Goal: Task Accomplishment & Management: Use online tool/utility

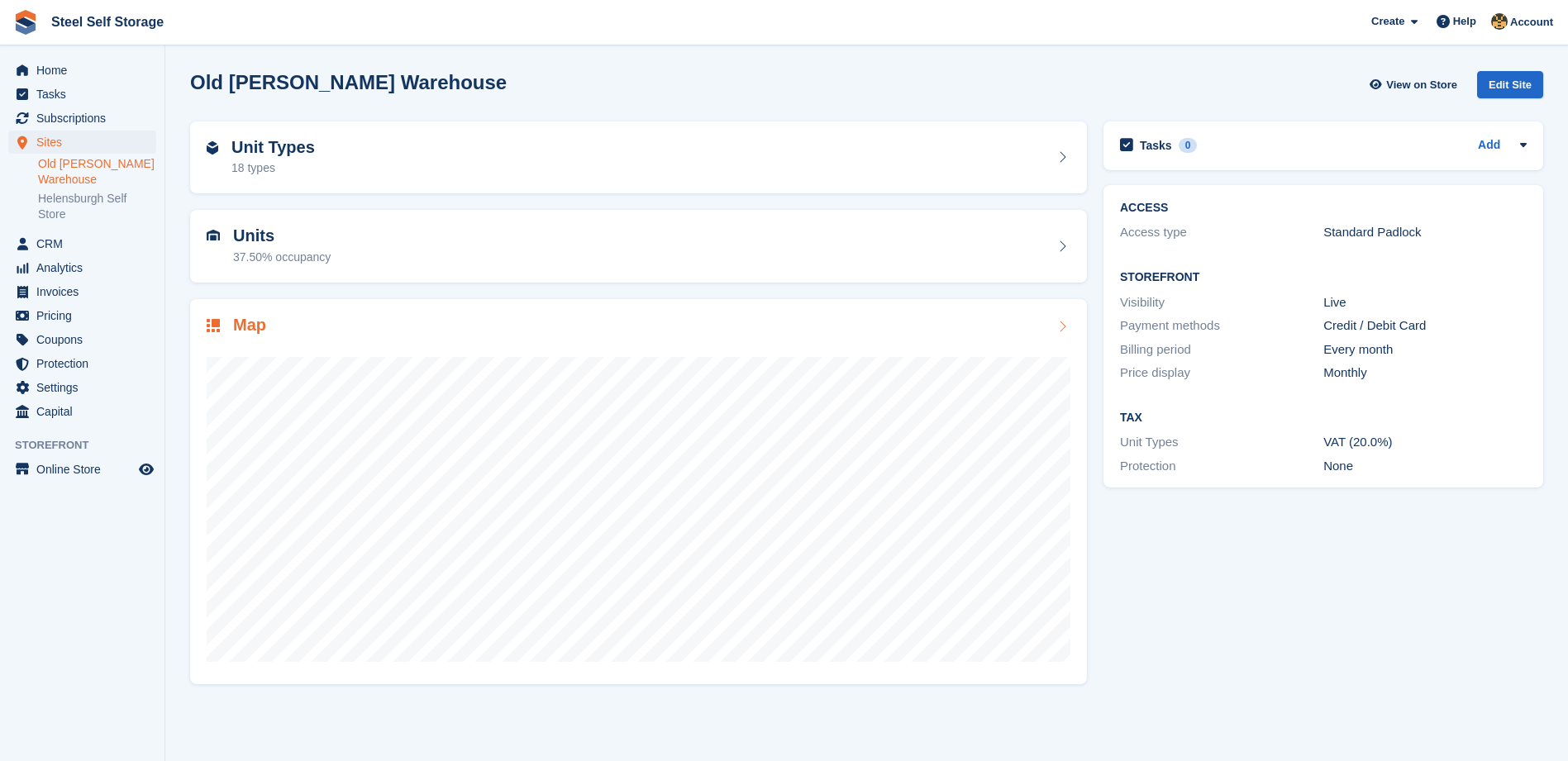
drag, startPoint x: 0, startPoint y: 0, endPoint x: 454, endPoint y: 352, distance: 574.5
click at [454, 352] on div at bounding box center [638, 502] width 864 height 330
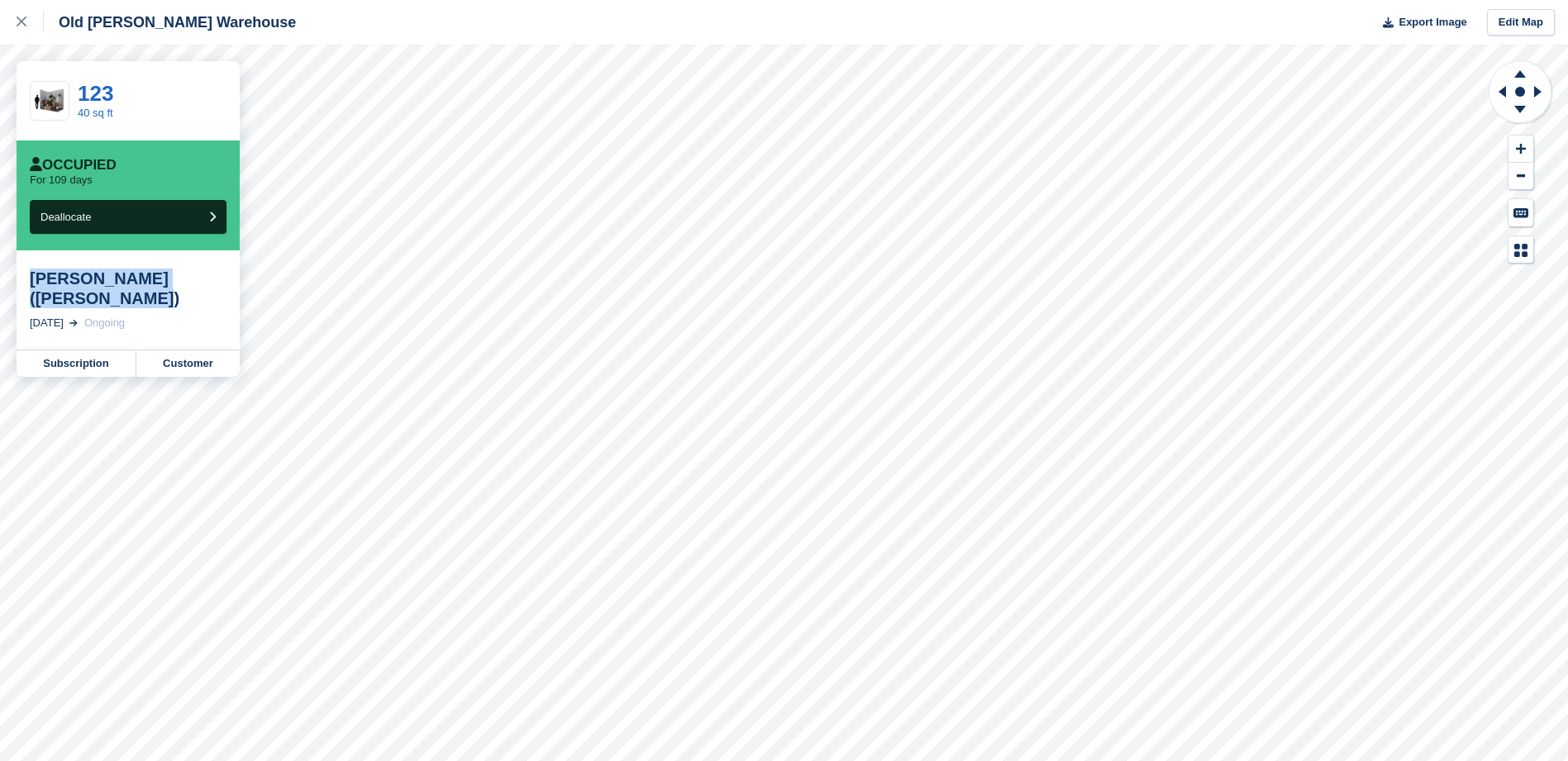
drag, startPoint x: 114, startPoint y: 303, endPoint x: 32, endPoint y: 273, distance: 87.3
click at [32, 273] on div "ANNE McKELLAR (R. Richardson)" at bounding box center [128, 289] width 197 height 40
copy div "ANNE McKELLAR (R. Richardson"
